Goal: Find specific page/section: Find specific page/section

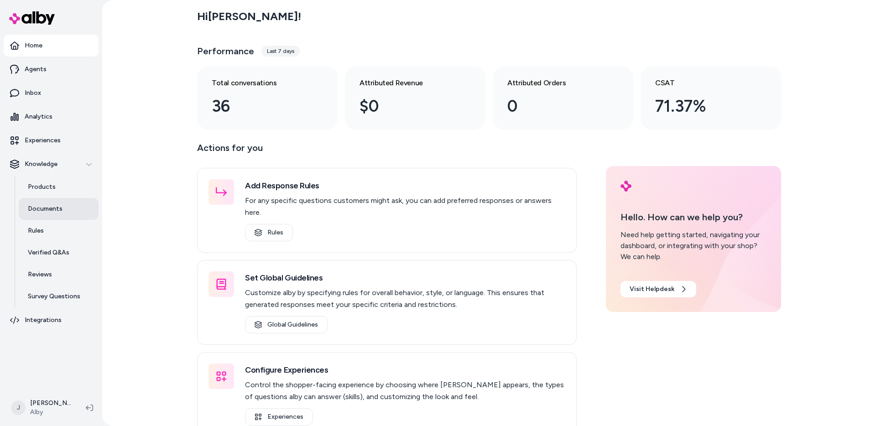
click at [69, 205] on link "Documents" at bounding box center [59, 209] width 80 height 22
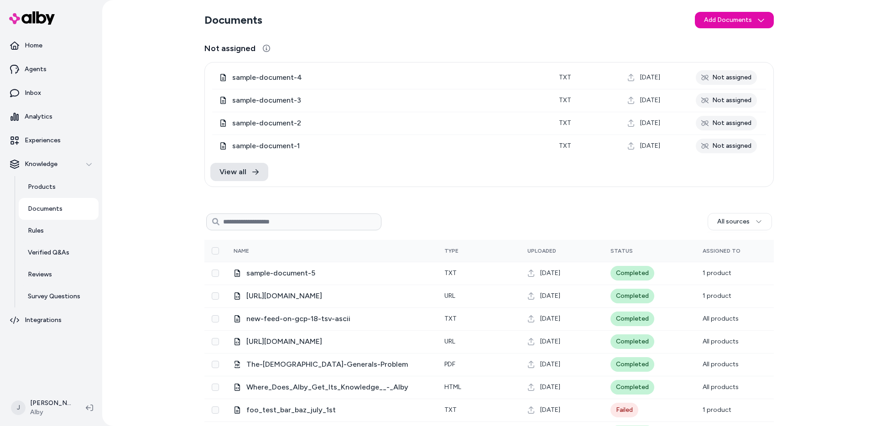
click at [148, 166] on div "Documents Add Documents Not assigned sample-document-4 txt [DATE] Not assigned …" at bounding box center [489, 213] width 774 height 426
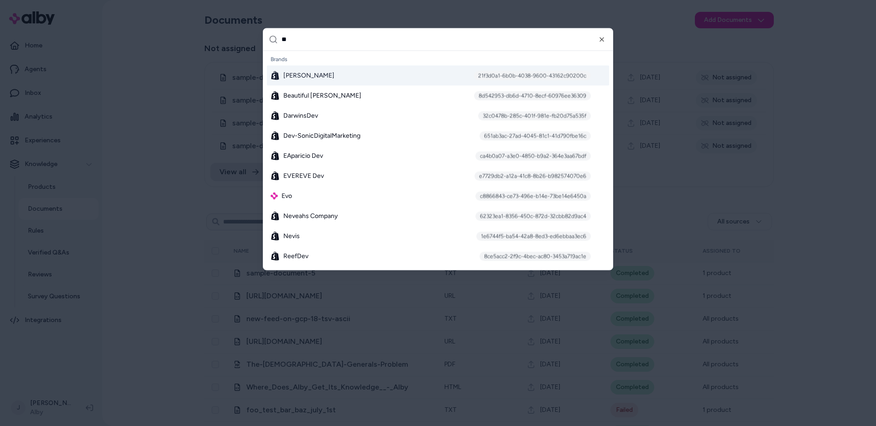
type input "***"
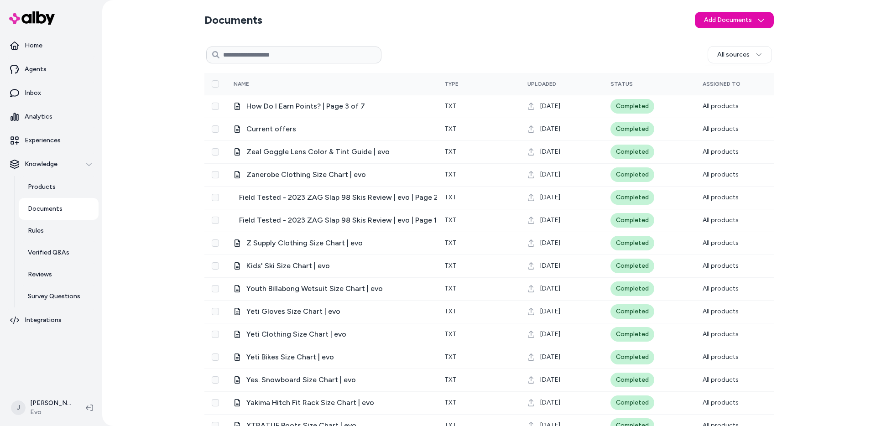
drag, startPoint x: 190, startPoint y: 146, endPoint x: 189, endPoint y: 175, distance: 29.2
click at [190, 151] on div "Documents Add Documents All sources 0 Selected Edit Multiple Name Type Uploaded…" at bounding box center [489, 213] width 774 height 426
click at [825, 131] on div "Documents Add Documents All sources 0 Selected Edit Multiple Name Type Uploaded…" at bounding box center [489, 213] width 774 height 426
click at [835, 135] on div "Documents Add Documents All sources 0 Selected Edit Multiple Name Type Uploaded…" at bounding box center [489, 213] width 774 height 426
drag, startPoint x: 842, startPoint y: 121, endPoint x: 841, endPoint y: 127, distance: 5.5
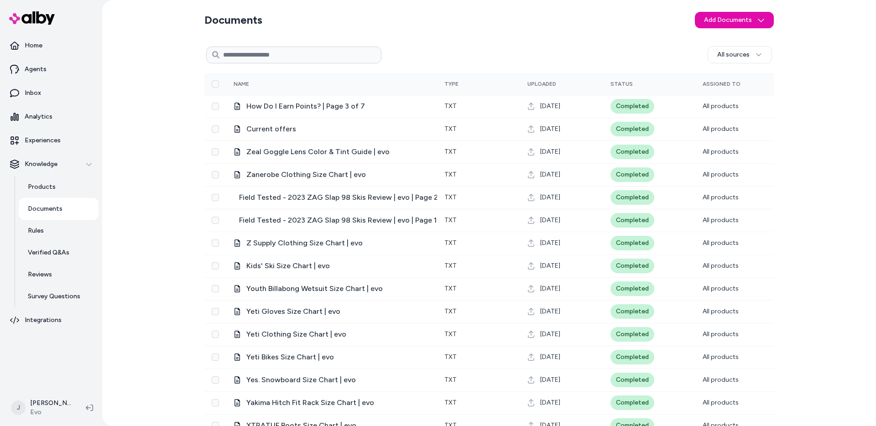
click at [842, 122] on div "Documents Add Documents All sources 0 Selected Edit Multiple Name Type Uploaded…" at bounding box center [489, 213] width 774 height 426
